Goal: Task Accomplishment & Management: Use online tool/utility

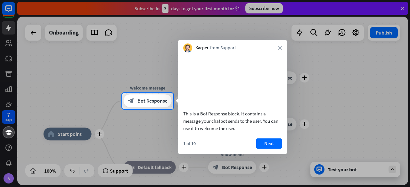
click at [6, 120] on div at bounding box center [205, 148] width 410 height 78
click at [271, 149] on button "Next" at bounding box center [269, 144] width 26 height 10
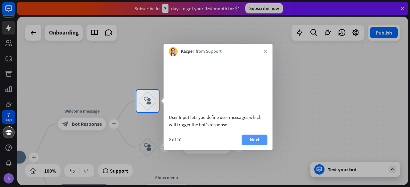
click at [247, 144] on button "Next" at bounding box center [255, 140] width 26 height 10
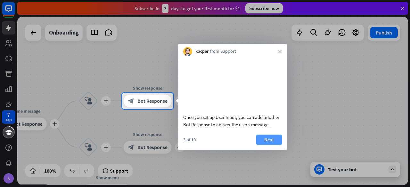
click at [272, 143] on button "Next" at bounding box center [269, 140] width 26 height 10
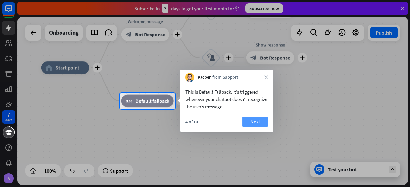
click at [267, 126] on button "Next" at bounding box center [255, 122] width 26 height 10
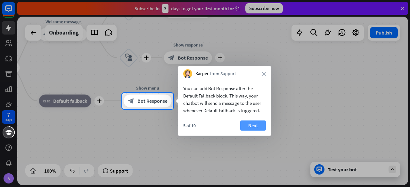
click at [250, 125] on button "Next" at bounding box center [253, 126] width 26 height 10
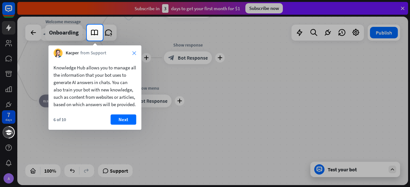
click at [135, 52] on icon "close" at bounding box center [134, 53] width 4 height 4
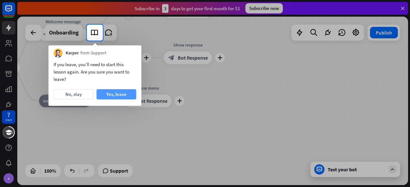
click at [119, 93] on button "Yes, leave" at bounding box center [116, 94] width 40 height 10
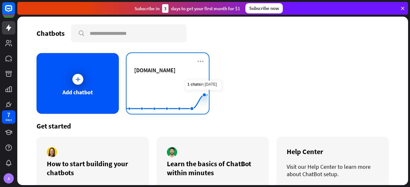
click at [191, 74] on div "[DOMAIN_NAME]" at bounding box center [167, 70] width 67 height 7
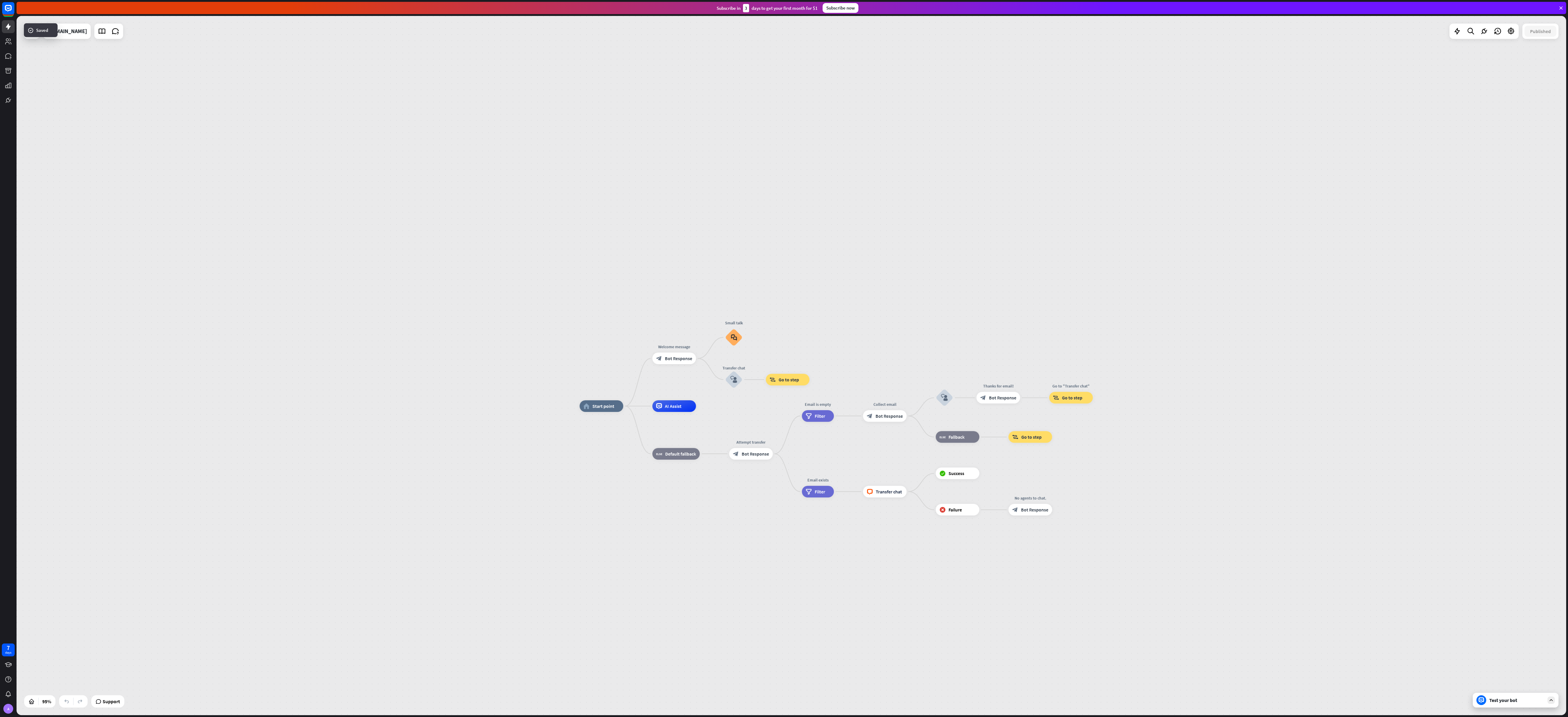
drag, startPoint x: 645, startPoint y: 359, endPoint x: 1037, endPoint y: 521, distance: 424.2
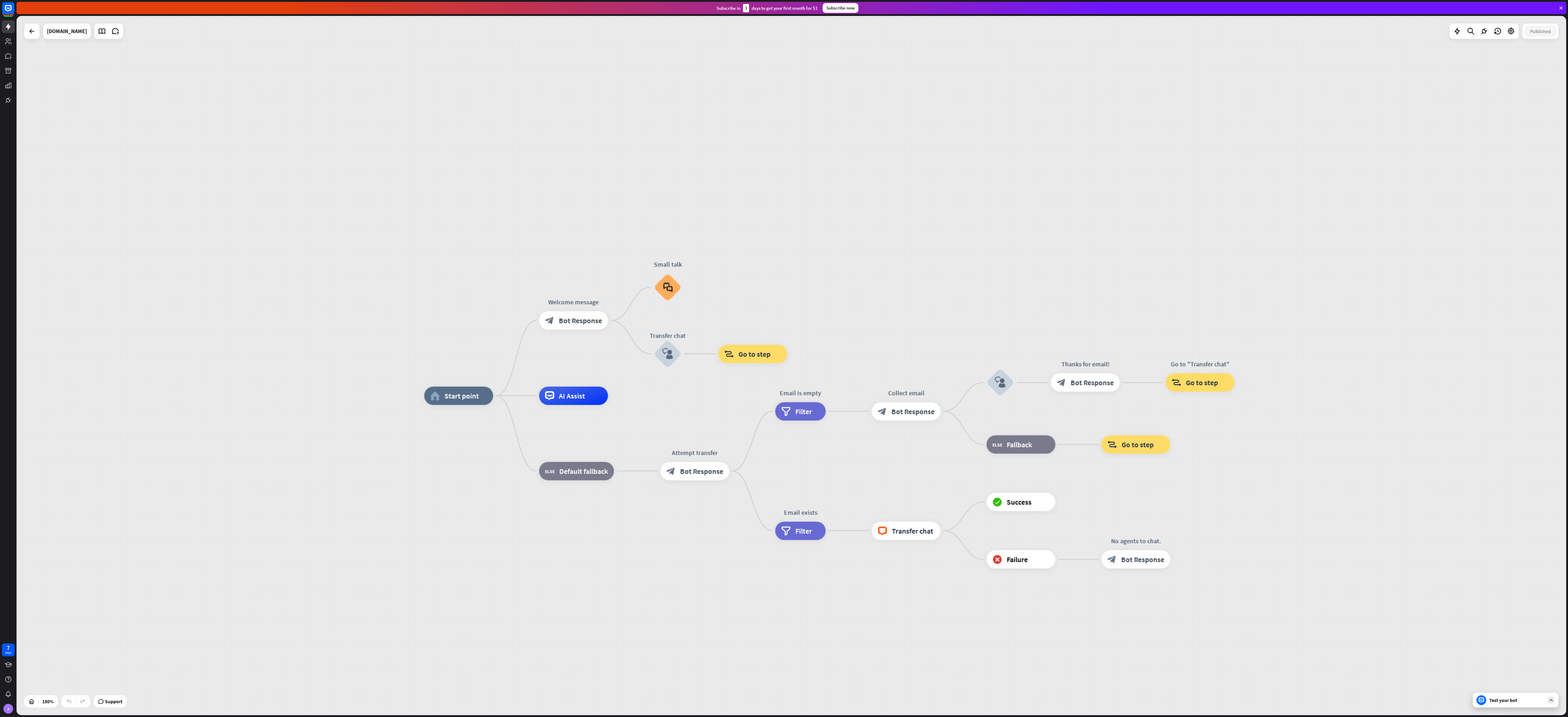
click at [392, 136] on div "home_2 Start point Welcome message block_bot_response Bot Response Small talk b…" at bounding box center [791, 365] width 1550 height 699
click at [392, 143] on div "home_2 Start point Welcome message block_bot_response Bot Response Small talk b…" at bounding box center [791, 365] width 1550 height 699
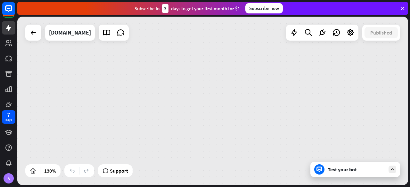
drag, startPoint x: 272, startPoint y: 85, endPoint x: 86, endPoint y: 48, distance: 188.7
click at [86, 48] on div "home_2 Start point Welcome message block_bot_response Bot Response Small talk b…" at bounding box center [212, 101] width 391 height 169
drag, startPoint x: 158, startPoint y: 102, endPoint x: 265, endPoint y: 174, distance: 129.5
click at [265, 174] on div "home_2 Start point Welcome message block_bot_response Bot Response Small talk b…" at bounding box center [212, 101] width 391 height 169
click at [46, 168] on div at bounding box center [47, 171] width 10 height 10
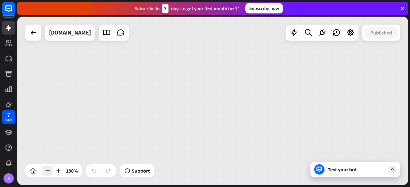
click at [46, 168] on div at bounding box center [47, 171] width 10 height 10
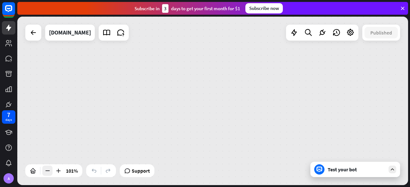
click at [46, 168] on div at bounding box center [47, 171] width 10 height 10
drag, startPoint x: 148, startPoint y: 156, endPoint x: 265, endPoint y: 89, distance: 134.9
click at [149, 156] on div "home_2 Start point Welcome message block_bot_response Bot Response Small talk b…" at bounding box center [212, 101] width 391 height 169
drag, startPoint x: 354, startPoint y: 34, endPoint x: 199, endPoint y: 52, distance: 156.4
click at [351, 36] on icon at bounding box center [350, 33] width 8 height 8
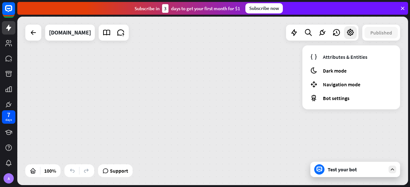
click at [218, 70] on div "home_2 Start point Welcome message block_bot_response Bot Response Small talk b…" at bounding box center [212, 101] width 391 height 169
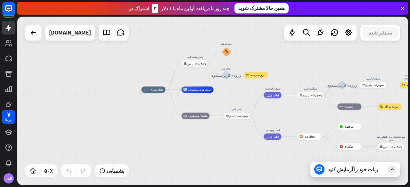
drag, startPoint x: 289, startPoint y: 144, endPoint x: 147, endPoint y: 32, distance: 180.6
click at [147, 32] on div "خانه_2 نقطه شروع پیام خوشامدگویی پاسخ_block_bot پاسخ ربات بحث کوچک block_faq ان…" at bounding box center [212, 101] width 391 height 169
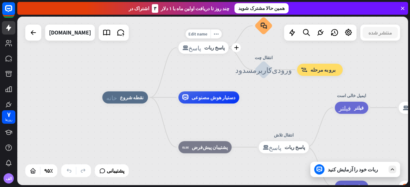
click at [197, 50] on font "پاسخ_block_bot" at bounding box center [191, 48] width 19 height 6
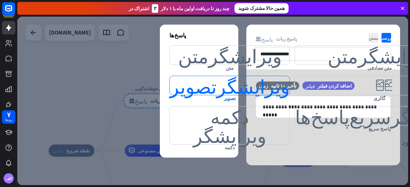
click at [201, 86] on font "ویرایشگر_تصویر" at bounding box center [230, 85] width 120 height 19
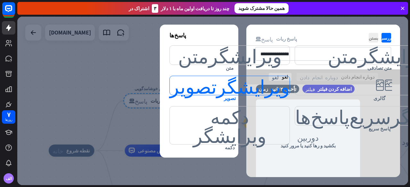
click at [201, 86] on font "ویرایشگر_تصویر" at bounding box center [230, 85] width 120 height 19
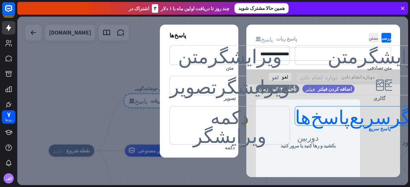
click at [335, 115] on font "ویرایشگر_سریع_پاسخ‌ها" at bounding box center [379, 116] width 169 height 19
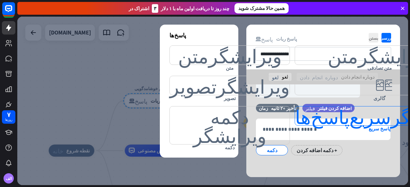
click at [335, 115] on font "ویرایشگر_سریع_پاسخ‌ها" at bounding box center [379, 116] width 169 height 19
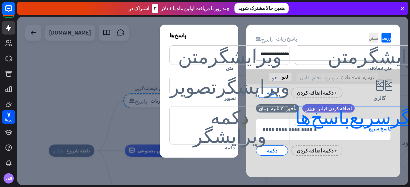
click at [335, 115] on font "ویرایشگر_سریع_پاسخ‌ها" at bounding box center [379, 116] width 169 height 19
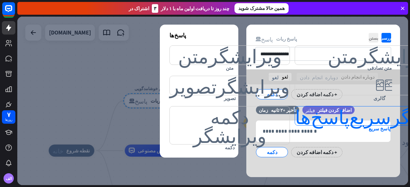
scroll to position [359, 0]
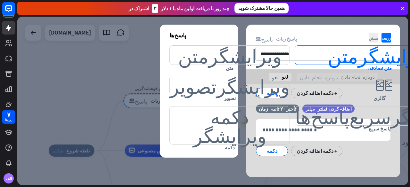
click at [328, 54] on font "ویرایشگر_متن" at bounding box center [379, 55] width 103 height 19
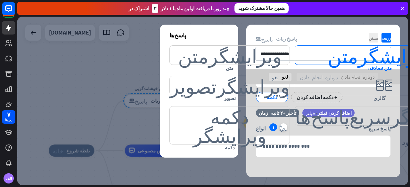
scroll to position [414, 0]
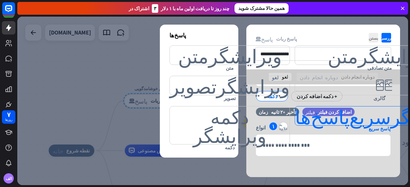
click at [312, 114] on font "ویرایشگر_سریع_پاسخ‌ها" at bounding box center [379, 116] width 169 height 19
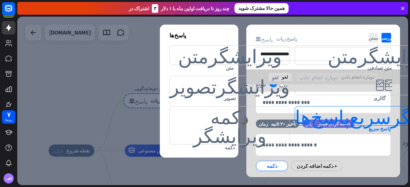
scroll to position [472, 0]
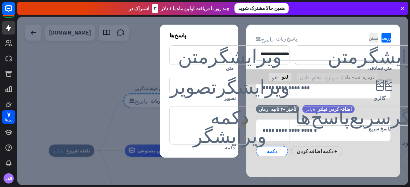
click at [396, 15] on div "اشتراک در ۳ چند روز تا دریافت اولین ماه با ۱ دلار همین حالا مشترک شوید" at bounding box center [213, 8] width 393 height 17
click at [169, 148] on div at bounding box center [212, 101] width 391 height 169
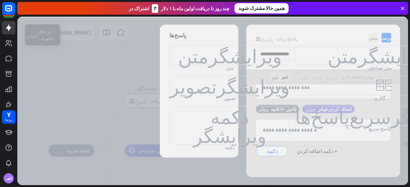
click at [266, 149] on div at bounding box center [212, 101] width 391 height 169
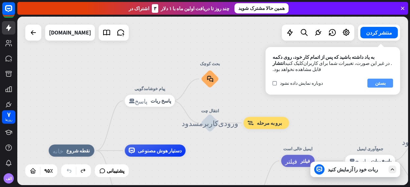
click at [379, 80] on font "بستن" at bounding box center [380, 83] width 11 height 6
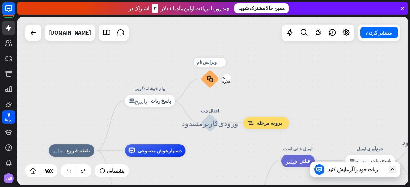
click at [210, 75] on div "block_faq" at bounding box center [210, 79] width 18 height 18
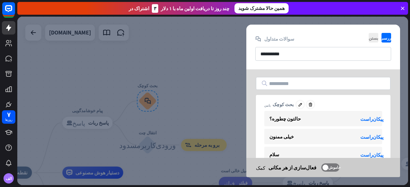
click at [307, 127] on div "حالتون چطوره؟ پیکان_راست خیلی ممنون پیکان_راست سلام پیکان_راست خداحافظ پیکان_را…" at bounding box center [323, 156] width 118 height 90
click at [313, 121] on div "حالتون چطوره؟" at bounding box center [316, 119] width 95 height 6
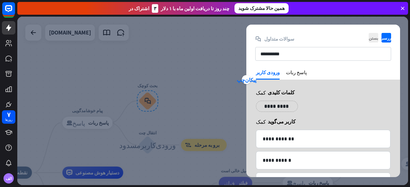
scroll to position [128, 0]
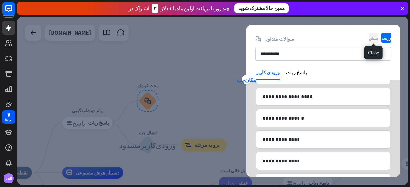
click at [377, 37] on font "بستن" at bounding box center [374, 38] width 10 height 4
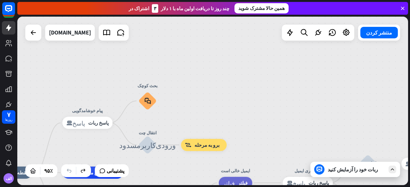
click at [221, 79] on div "خانه_2 نقطه شروع پیام خوشامدگویی پاسخ_block_bot پاسخ ربات بحث کوچک block_faq ان…" at bounding box center [212, 101] width 391 height 169
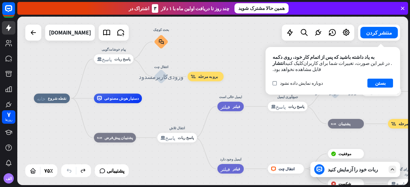
drag, startPoint x: 185, startPoint y: 168, endPoint x: 183, endPoint y: 103, distance: 64.1
click at [183, 103] on div "خانه_2 نقطه شروع پیام خوشامدگویی پاسخ_block_bot پاسخ ربات بحث کوچک block_faq ان…" at bounding box center [180, 162] width 293 height 127
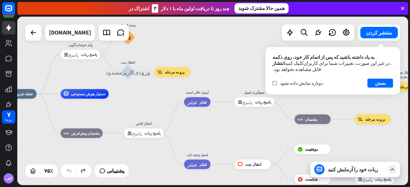
drag, startPoint x: 311, startPoint y: 139, endPoint x: 277, endPoint y: 135, distance: 33.6
click at [277, 135] on div "خانه_2 نقطه شروع پیام خوشامدگویی پاسخ_block_bot پاسخ ربات بحث کوچک block_faq ان…" at bounding box center [147, 157] width 293 height 127
click at [343, 166] on div "ربات خود را آزمایش کنید" at bounding box center [355, 169] width 90 height 15
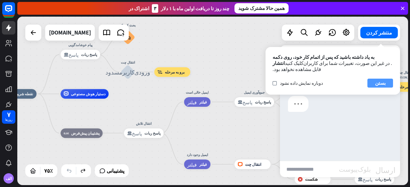
click at [387, 79] on button "بستن" at bounding box center [380, 83] width 26 height 9
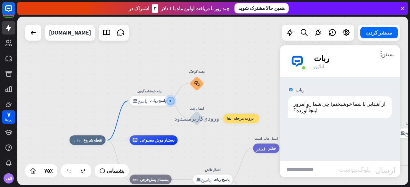
click at [378, 53] on font "more_vert" at bounding box center [381, 54] width 6 height 6
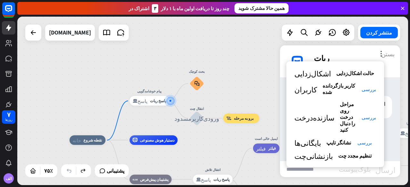
click at [390, 53] on font "بستن" at bounding box center [387, 54] width 13 height 6
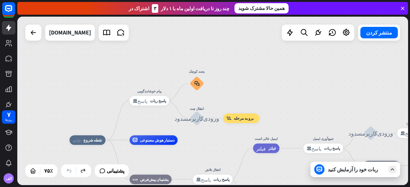
click at [286, 103] on div "خانه_2 نقطه شروع پیام خوشامدگویی پاسخ_block_bot پاسخ ربات بحث کوچک block_faq ان…" at bounding box center [212, 101] width 391 height 169
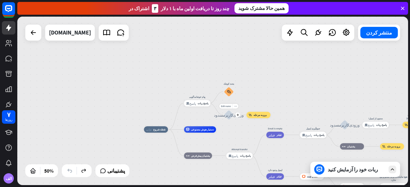
drag, startPoint x: 227, startPoint y: 113, endPoint x: 200, endPoint y: 109, distance: 28.2
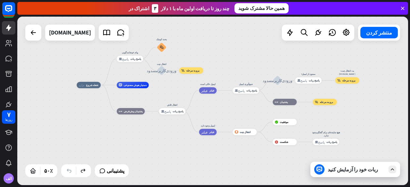
drag, startPoint x: 140, startPoint y: 110, endPoint x: 73, endPoint y: 65, distance: 80.7
click at [73, 65] on div "خانه_2 نقطه شروع پیام خوشامدگویی پاسخ_block_bot پاسخ ربات بحث کوچک block_faq ان…" at bounding box center [212, 101] width 391 height 169
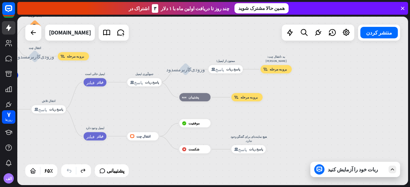
drag, startPoint x: 368, startPoint y: 137, endPoint x: 256, endPoint y: 123, distance: 112.7
click at [256, 123] on div "خانه_2 نقطه شروع پیام خوشامدگویی پاسخ_block_bot پاسخ ربات بحث کوچک block_faq ان…" at bounding box center [212, 101] width 391 height 169
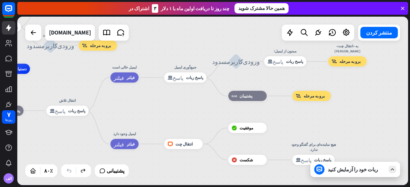
drag, startPoint x: 249, startPoint y: 132, endPoint x: 375, endPoint y: 148, distance: 127.9
click at [375, 148] on div "خانه_2 نقطه شروع پیام خوشامدگویی پاسخ_block_bot پاسخ ربات بحث کوچک block_faq ان…" at bounding box center [212, 101] width 391 height 169
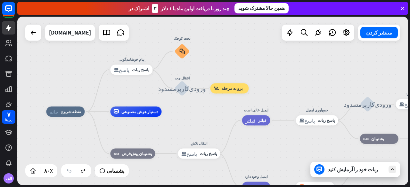
drag, startPoint x: 228, startPoint y: 119, endPoint x: 309, endPoint y: 147, distance: 84.9
click at [309, 147] on div "خانه_2 نقطه شروع پیام خوشامدگویی پاسخ_block_bot پاسخ ربات بحث کوچک block_faq ان…" at bounding box center [202, 179] width 313 height 135
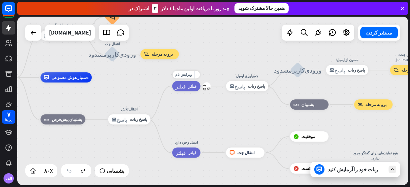
drag, startPoint x: 279, startPoint y: 130, endPoint x: 199, endPoint y: 99, distance: 85.8
click at [199, 91] on div "ویرایش نام more_yellow به علاوه فیلتر فیلتر" at bounding box center [186, 86] width 28 height 10
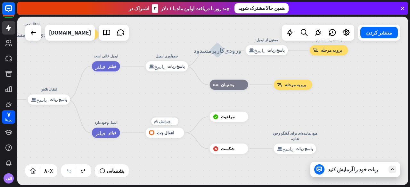
drag, startPoint x: 270, startPoint y: 149, endPoint x: 180, endPoint y: 129, distance: 91.8
click at [180, 129] on div "ویرایش نام more_yellow block_livechat انتقال چت" at bounding box center [165, 133] width 38 height 10
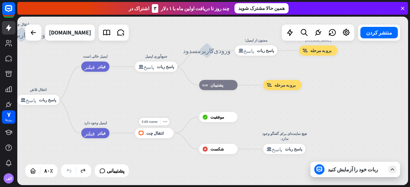
click at [152, 135] on font "انتقال چت" at bounding box center [154, 133] width 17 height 5
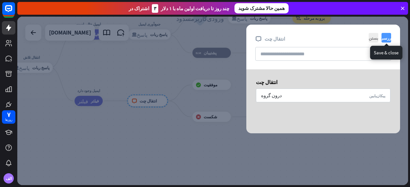
click at [390, 38] on font "بررسی" at bounding box center [386, 38] width 12 height 4
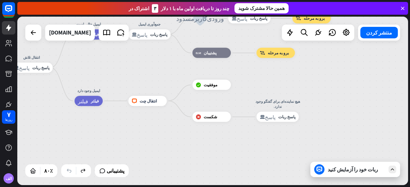
click at [309, 94] on div "خانه_2 نقطه شروع پیام خوشامدگویی پاسخ_block_bot پاسخ ربات بحث کوچک block_faq ان…" at bounding box center [212, 101] width 391 height 169
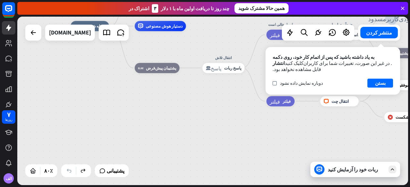
drag, startPoint x: 46, startPoint y: 153, endPoint x: 308, endPoint y: 153, distance: 261.4
click at [308, 153] on div "خانه_2 نقطه شروع پیام خوشامدگویی پاسخ_block_bot پاسخ ربات بحث کوچک block_faq ان…" at bounding box center [226, 93] width 313 height 135
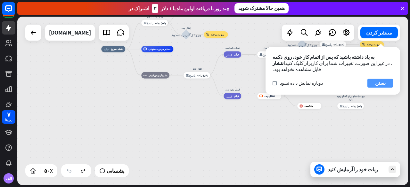
click at [388, 79] on button "بستن" at bounding box center [380, 83] width 26 height 9
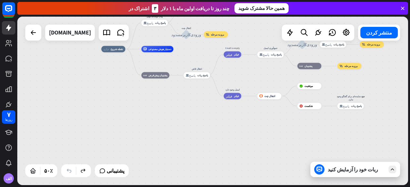
drag, startPoint x: 248, startPoint y: 81, endPoint x: 251, endPoint y: 98, distance: 17.3
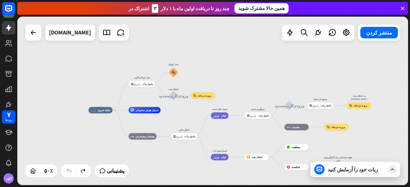
drag, startPoint x: 198, startPoint y: 98, endPoint x: 185, endPoint y: 160, distance: 62.5
click at [185, 160] on div "خانه_2 نقطه شروع پیام خوشامدگویی پاسخ_block_bot پاسخ ربات بحث کوچک block_faq ان…" at bounding box center [185, 153] width 195 height 85
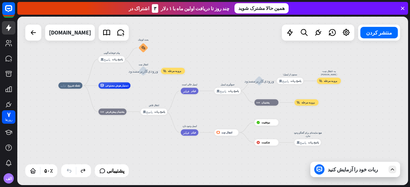
drag, startPoint x: 97, startPoint y: 80, endPoint x: 67, endPoint y: 55, distance: 38.9
click at [67, 55] on div "خانه_2 نقطه شروع پیام خوشامدگویی پاسخ_block_bot پاسخ ربات بحث کوچک block_faq ان…" at bounding box center [212, 101] width 391 height 169
click at [395, 168] on icon at bounding box center [393, 170] width 6 height 6
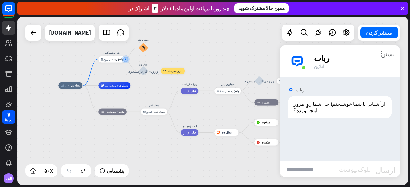
click at [389, 58] on div "ربات" at bounding box center [353, 58] width 78 height 10
click at [389, 53] on font "بستن" at bounding box center [387, 54] width 13 height 6
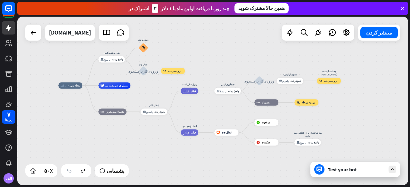
click at [301, 56] on div "خانه_2 نقطه شروع پیام خوشامدگویی پاسخ_block_bot پاسخ ربات بحث کوچک block_faq ان…" at bounding box center [212, 101] width 391 height 169
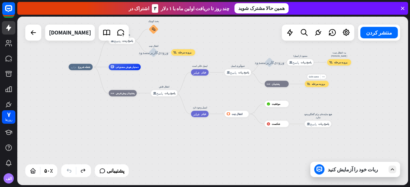
drag, startPoint x: 291, startPoint y: 113, endPoint x: 303, endPoint y: 83, distance: 32.4
click at [303, 83] on div "خانه_2 نقطه شروع پیام خوشامدگویی پاسخ_block_bot پاسخ ربات بحث کوچک block_faq ان…" at bounding box center [212, 101] width 391 height 169
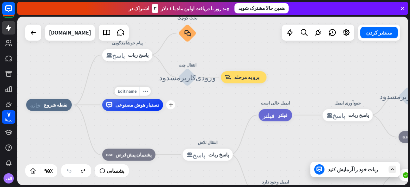
drag, startPoint x: 130, startPoint y: 81, endPoint x: 129, endPoint y: 116, distance: 35.6
click at [129, 111] on div "Edit name more_horiz plus دستیار هوش مصنوعی" at bounding box center [132, 105] width 61 height 12
click at [134, 60] on div "پاسخ_block_bot پاسخ ربات" at bounding box center [127, 55] width 50 height 12
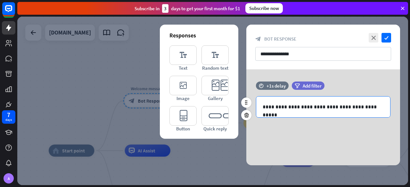
click at [281, 118] on div "**********" at bounding box center [323, 106] width 135 height 21
click at [283, 106] on p "**********" at bounding box center [323, 107] width 121 height 8
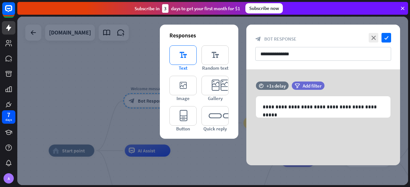
click at [181, 47] on icon "editor_text" at bounding box center [182, 55] width 27 height 20
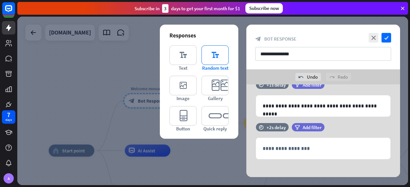
scroll to position [20, 0]
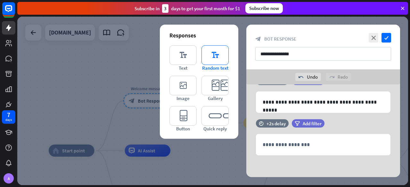
click at [218, 45] on icon "editor_text" at bounding box center [214, 55] width 27 height 20
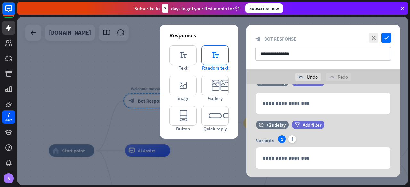
scroll to position [74, 0]
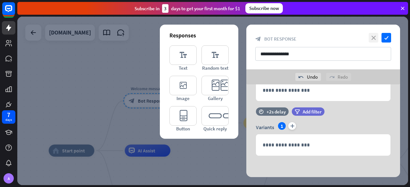
click at [373, 34] on icon "close" at bounding box center [374, 38] width 10 height 10
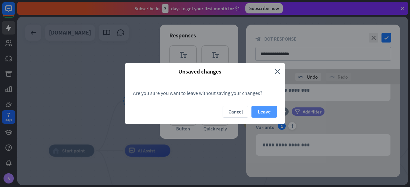
click at [268, 112] on button "Leave" at bounding box center [264, 112] width 26 height 12
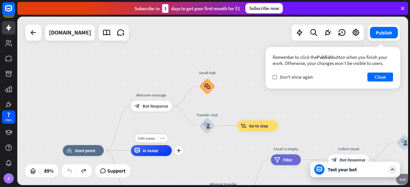
click at [159, 156] on div "Edit name more_horiz plus AI Assist" at bounding box center [151, 150] width 41 height 11
click at [156, 154] on div "AI Assist" at bounding box center [151, 150] width 41 height 11
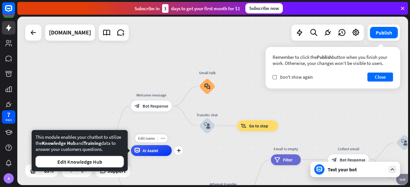
click at [154, 153] on span "AI Assist" at bounding box center [150, 150] width 15 height 5
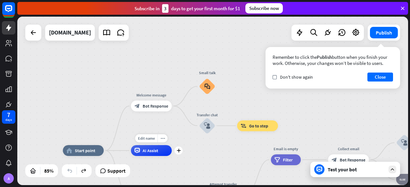
click at [154, 153] on span "AI Assist" at bounding box center [150, 150] width 15 height 5
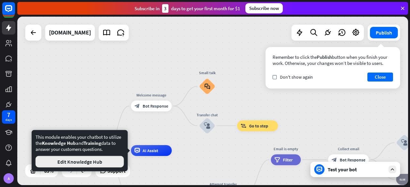
click at [115, 162] on button "Edit Knowledge Hub" at bounding box center [80, 162] width 88 height 12
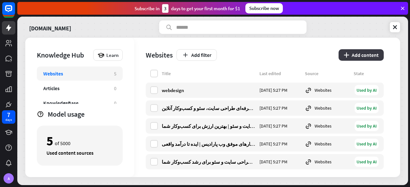
click at [348, 57] on icon "plus" at bounding box center [346, 55] width 5 height 5
click at [397, 27] on icon at bounding box center [395, 27] width 6 height 6
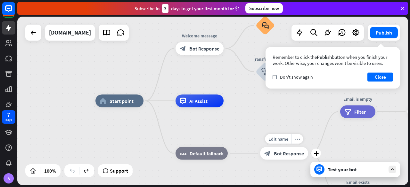
click at [275, 156] on span "Bot Response" at bounding box center [289, 153] width 30 height 6
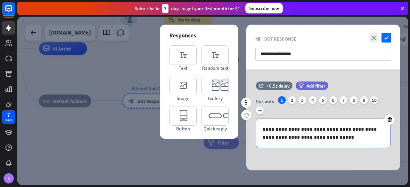
click at [320, 133] on p "**********" at bounding box center [323, 134] width 121 height 16
click at [373, 34] on icon "close" at bounding box center [374, 38] width 10 height 10
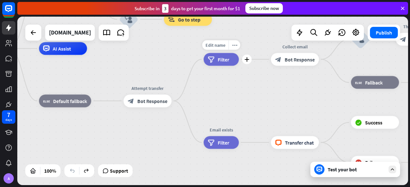
click at [231, 60] on div "filter Filter" at bounding box center [221, 59] width 35 height 13
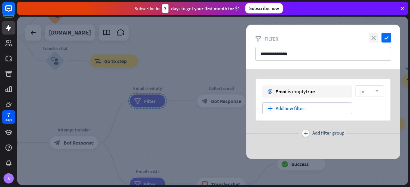
click at [376, 38] on icon "close" at bounding box center [374, 38] width 10 height 10
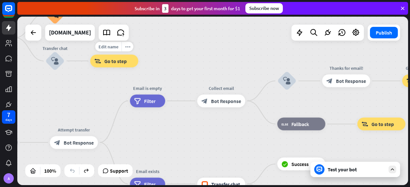
click at [120, 68] on div "Edit name more_horiz block_goto Go to step" at bounding box center [114, 61] width 48 height 13
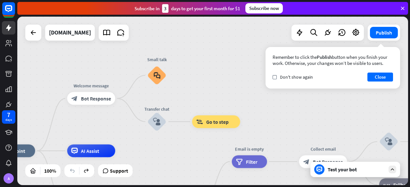
drag, startPoint x: 80, startPoint y: 86, endPoint x: 182, endPoint y: 147, distance: 118.7
click at [182, 147] on div "home_2 Start point Welcome message block_bot_response Bot Response Small talk b…" at bounding box center [212, 101] width 391 height 169
click at [101, 100] on span "Bot Response" at bounding box center [96, 98] width 30 height 6
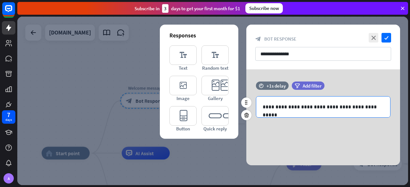
click at [314, 105] on p "**********" at bounding box center [323, 107] width 121 height 8
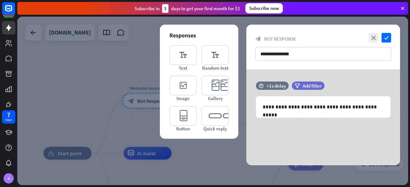
click at [367, 43] on div "**********" at bounding box center [323, 47] width 154 height 45
click at [373, 39] on icon "close" at bounding box center [374, 38] width 10 height 10
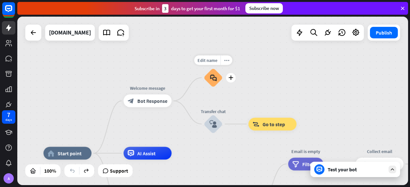
click at [213, 76] on icon "block_faq" at bounding box center [213, 77] width 7 height 7
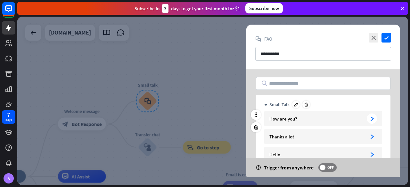
click at [296, 123] on div "How are you? arrowhead_right" at bounding box center [323, 118] width 118 height 15
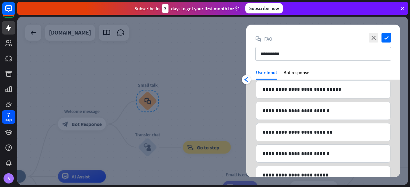
scroll to position [929, 0]
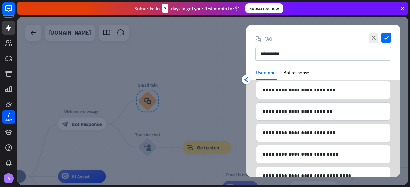
click at [297, 64] on div "**********" at bounding box center [323, 47] width 154 height 45
click at [299, 72] on div "Bot response" at bounding box center [296, 75] width 26 height 10
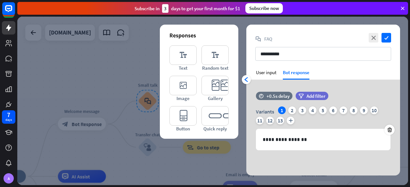
scroll to position [0, 0]
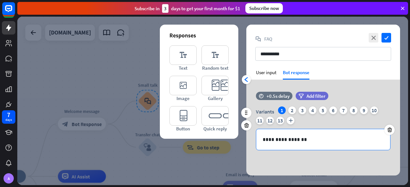
click at [312, 134] on div "**********" at bounding box center [323, 139] width 134 height 21
click at [373, 43] on div "**********" at bounding box center [323, 47] width 154 height 45
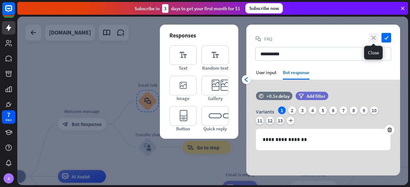
click at [372, 38] on icon "close" at bounding box center [374, 38] width 10 height 10
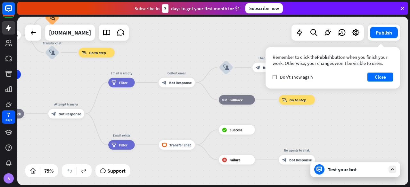
drag, startPoint x: 274, startPoint y: 125, endPoint x: 148, endPoint y: 50, distance: 146.8
click at [148, 50] on div "home_2 Start point Welcome message block_bot_response Bot Response Small talk b…" at bounding box center [212, 101] width 391 height 169
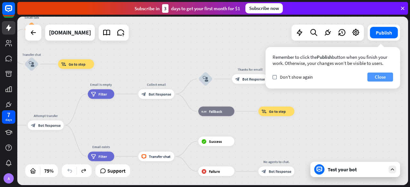
click at [377, 79] on button "Close" at bounding box center [380, 77] width 26 height 9
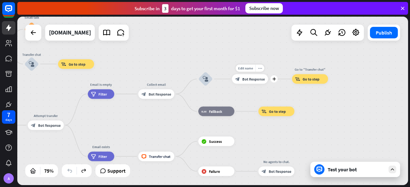
click at [258, 83] on div "block_bot_response Bot Response" at bounding box center [250, 79] width 36 height 10
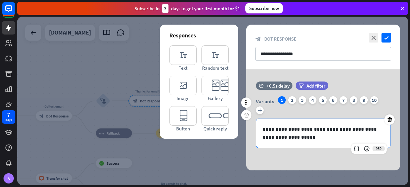
click at [294, 136] on p "**********" at bounding box center [323, 134] width 121 height 16
drag, startPoint x: 377, startPoint y: 36, endPoint x: 258, endPoint y: 130, distance: 151.4
click at [377, 37] on icon "close" at bounding box center [374, 38] width 10 height 10
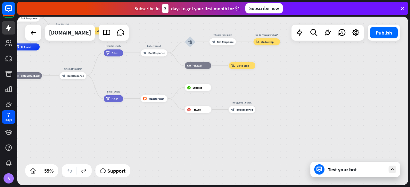
drag, startPoint x: 218, startPoint y: 172, endPoint x: 277, endPoint y: 104, distance: 89.9
click at [277, 104] on div "home_2 Start point Welcome message block_bot_response Bot Response Small talk b…" at bounding box center [212, 101] width 391 height 169
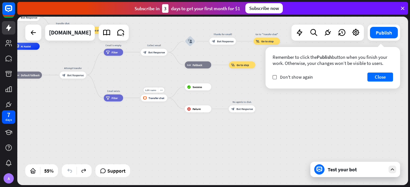
click at [163, 100] on span "Transfer chat" at bounding box center [157, 98] width 16 height 4
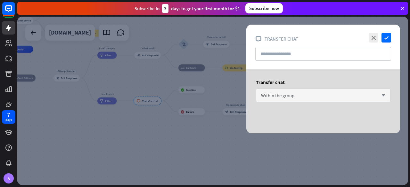
click at [322, 93] on div "Within the group arrow_down" at bounding box center [323, 96] width 135 height 14
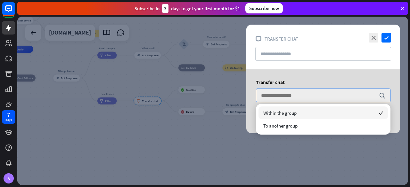
click at [291, 115] on span "Within the group" at bounding box center [279, 113] width 33 height 6
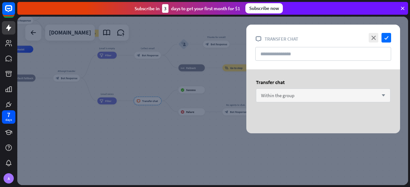
click at [290, 94] on span "Within the group" at bounding box center [277, 96] width 33 height 6
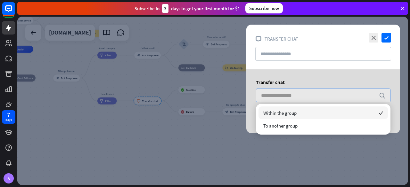
click at [302, 61] on div "close check block_livechat Transfer chat" at bounding box center [323, 47] width 154 height 45
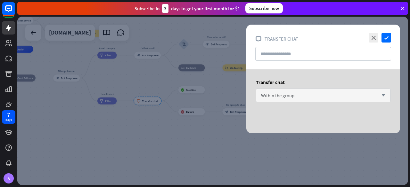
click at [368, 39] on div "close check" at bounding box center [379, 38] width 24 height 10
click at [370, 37] on icon "close" at bounding box center [374, 38] width 10 height 10
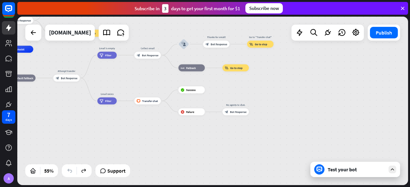
click at [1, 132] on div "7 days A" at bounding box center [8, 147] width 17 height 77
click at [6, 110] on div "7 days A" at bounding box center [8, 147] width 17 height 77
click at [6, 107] on icon at bounding box center [9, 105] width 8 height 8
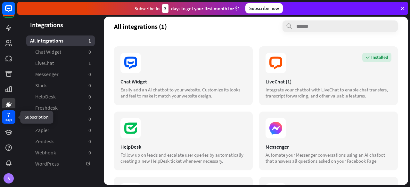
click at [10, 124] on div "7 days" at bounding box center [8, 117] width 13 height 13
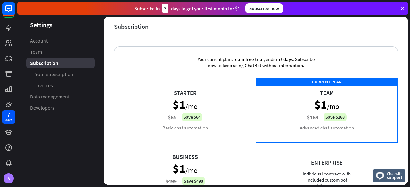
click at [58, 35] on aside "Settings Account Team Subscription Your subscription Invoices Data management D…" at bounding box center [60, 101] width 86 height 169
click at [50, 40] on link "Account" at bounding box center [60, 41] width 69 height 11
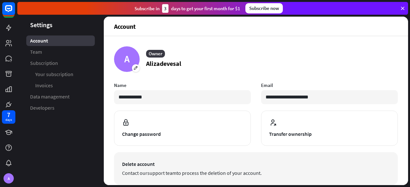
scroll to position [96, 0]
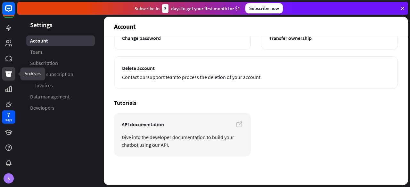
click at [12, 68] on link at bounding box center [8, 73] width 13 height 13
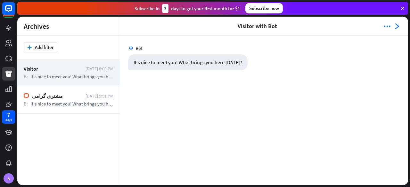
click at [59, 62] on div "Visitor [DATE] 6:00 PM B: It's nice to meet you! What brings you here [DATE]?" at bounding box center [68, 72] width 103 height 27
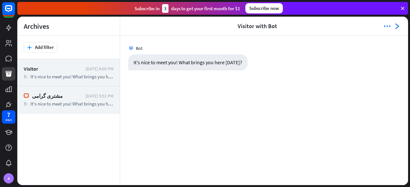
click at [60, 107] on div "مشتری گرامی [DATE] 5:51 PM B: It's nice to meet you! What brings you here [DATE…" at bounding box center [68, 99] width 103 height 27
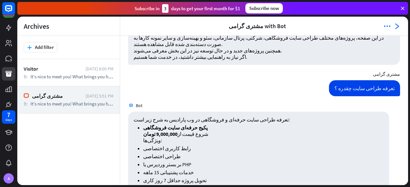
scroll to position [757, 0]
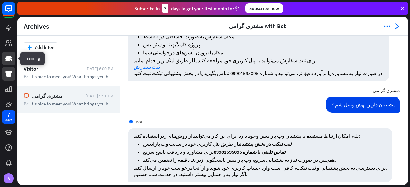
click at [7, 62] on icon at bounding box center [9, 59] width 8 height 8
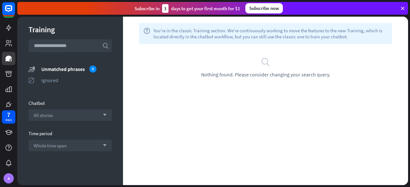
drag, startPoint x: 236, startPoint y: 83, endPoint x: 130, endPoint y: 72, distance: 106.6
click at [236, 82] on div "search Nothing found. Please consider changing your search query." at bounding box center [265, 67] width 285 height 46
click at [17, 46] on div "Training search unmatched_phrases Unmatched phrases 0 ignored Ignored Chatbot A…" at bounding box center [70, 101] width 106 height 169
click at [10, 45] on icon at bounding box center [8, 43] width 6 height 6
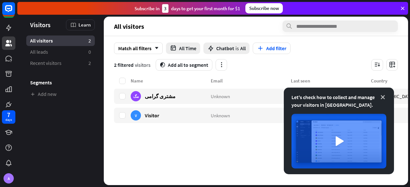
click at [383, 99] on icon at bounding box center [383, 97] width 6 height 6
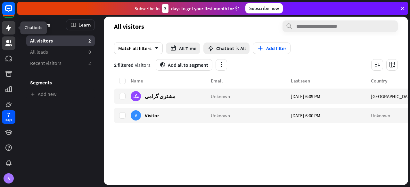
click at [5, 31] on icon at bounding box center [9, 28] width 8 height 8
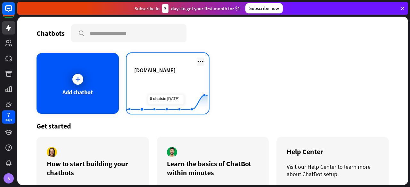
click at [202, 58] on div "[DOMAIN_NAME] Created with Highcharts 10.1.0 0 2 4" at bounding box center [168, 83] width 82 height 61
